Goal: Task Accomplishment & Management: Manage account settings

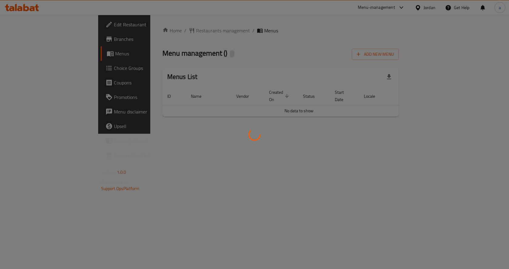
click at [40, 68] on div at bounding box center [254, 134] width 509 height 269
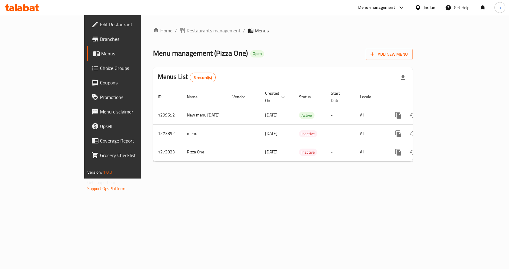
drag, startPoint x: 0, startPoint y: 0, endPoint x: 40, endPoint y: 68, distance: 78.4
click at [100, 68] on span "Choice Groups" at bounding box center [132, 68] width 65 height 7
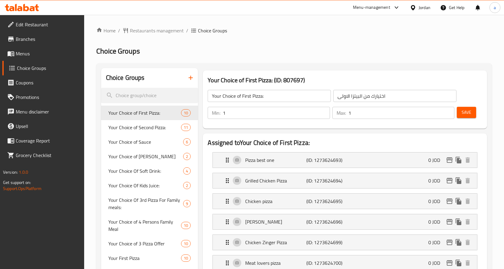
click at [359, 29] on ol "Home / Restaurants management / Choice Groups" at bounding box center [294, 30] width 396 height 7
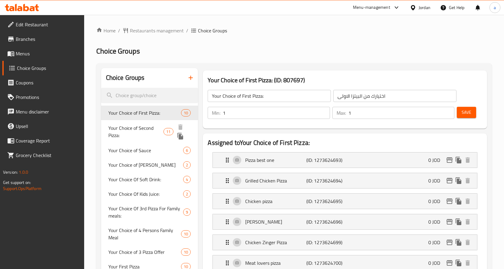
click at [141, 127] on span "Your Choice of Second Pizza:" at bounding box center [135, 132] width 55 height 15
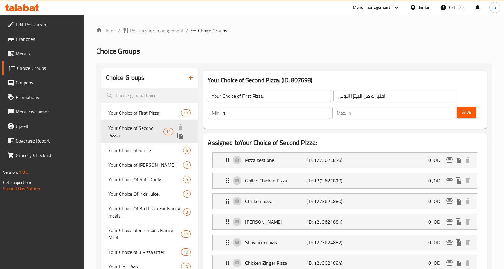
type input "Your Choice of Second Pizza:"
type input "اختيارك من البيتزا الثانية"
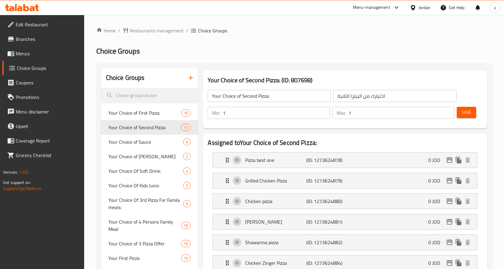
click at [313, 55] on h2 "Choice Groups" at bounding box center [294, 51] width 396 height 10
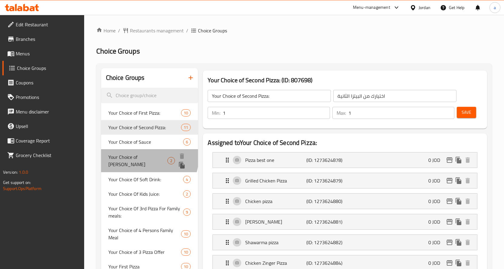
click at [142, 157] on span "Your Choice of [PERSON_NAME]" at bounding box center [137, 161] width 59 height 15
type input "Your Choice of [PERSON_NAME]"
type input "اختيارك من العجينه"
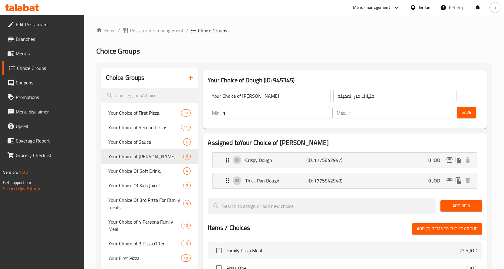
click at [330, 28] on ol "Home / Restaurants management / Choice Groups" at bounding box center [294, 30] width 396 height 7
click at [136, 113] on span "Your Choice of First Pizza:" at bounding box center [135, 112] width 55 height 7
type input "Your Choice of First Pizza:"
type input "اختيارك من البيتزا الاولى"
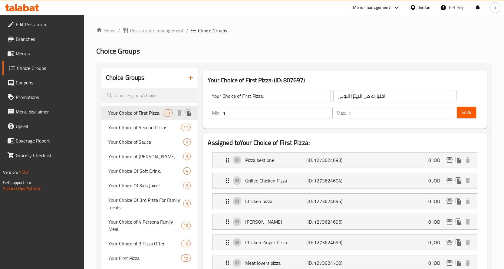
scroll to position [61, 0]
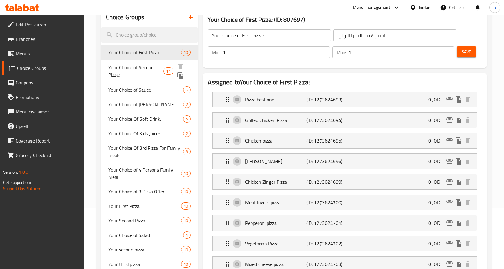
click at [160, 69] on span "Your Choice of Second Pizza:" at bounding box center [135, 71] width 55 height 15
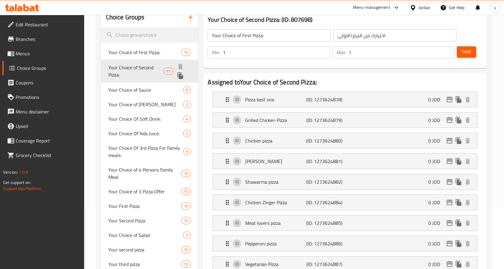
type input "Your Choice of Second Pizza:"
type input "اختيارك من البيتزا الثانية"
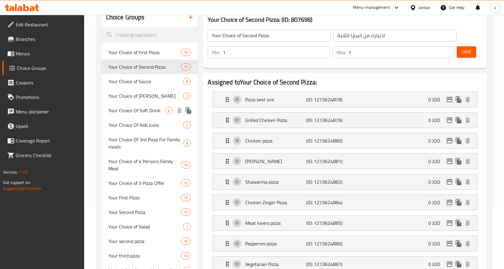
click at [135, 108] on span "Your Choice Of Soft Drink:" at bounding box center [136, 110] width 57 height 7
type input "Your Choice Of Soft Drink:"
type input "اختيارك من المشروبات الغازية:"
type input "0"
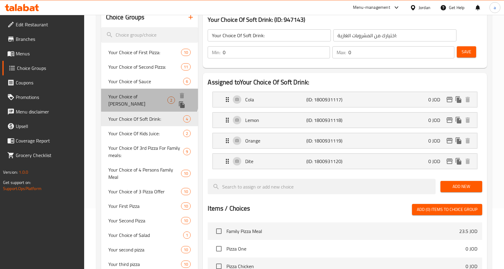
click at [142, 97] on span "Your Choice of [PERSON_NAME]" at bounding box center [137, 100] width 59 height 15
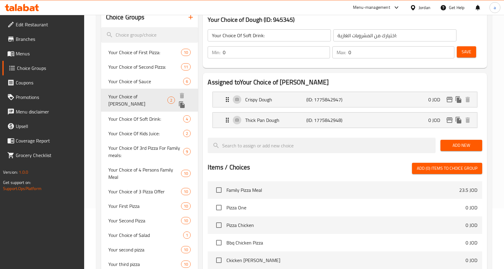
type input "Your Choice of [PERSON_NAME]"
type input "اختيارك من العجينه"
type input "1"
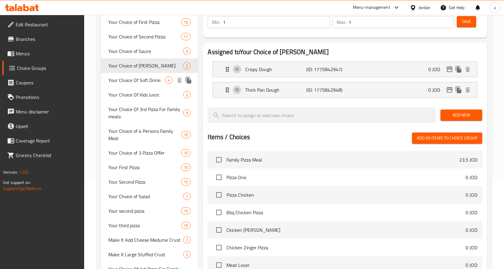
scroll to position [121, 0]
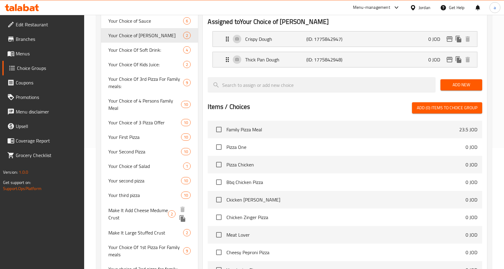
click at [150, 211] on span "Make It Add Cheese Medume Crust" at bounding box center [138, 214] width 60 height 15
type input "Make It Add Cheese Medume Crust"
type input "اجعله اضافة اطراف جبنة وسط"
type input "0"
type input "2"
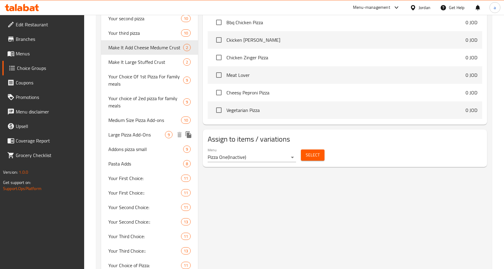
scroll to position [259, 0]
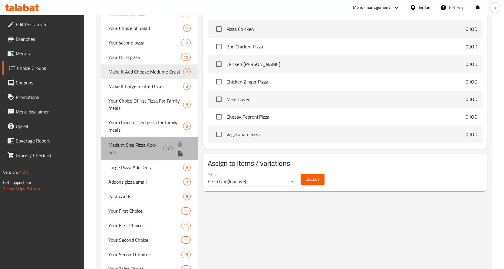
click at [138, 143] on span "Medium Size Pizza Add-ons" at bounding box center [135, 148] width 55 height 15
type input "Medium Size Pizza Add-ons"
type input "اضافات بيتزا حجم وسط"
type input "9"
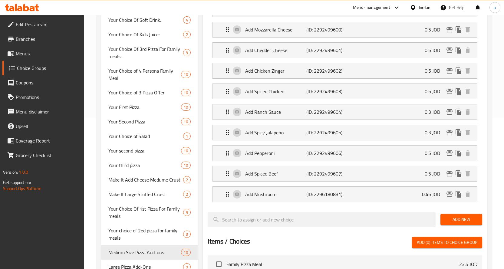
scroll to position [0, 0]
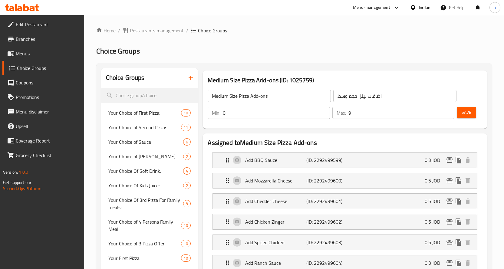
click at [160, 28] on span "Restaurants management" at bounding box center [157, 30] width 54 height 7
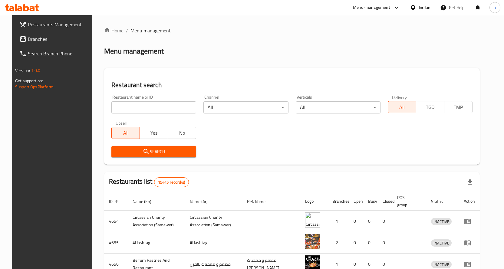
click at [39, 41] on span "Branches" at bounding box center [60, 38] width 64 height 7
